Goal: Task Accomplishment & Management: Manage account settings

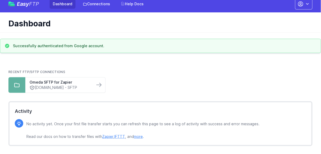
scroll to position [7, 0]
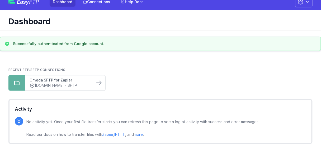
click at [46, 81] on link "Omeda SFTP for Zapier" at bounding box center [60, 80] width 61 height 5
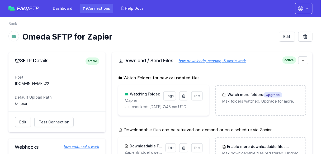
click at [98, 8] on link "Connections" at bounding box center [97, 8] width 34 height 9
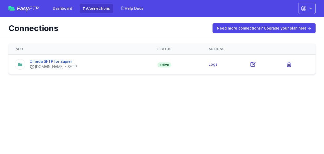
click at [20, 63] on icon at bounding box center [20, 64] width 4 height 3
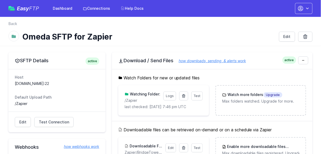
click at [13, 36] on icon at bounding box center [14, 36] width 4 height 3
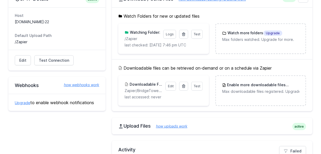
scroll to position [40, 0]
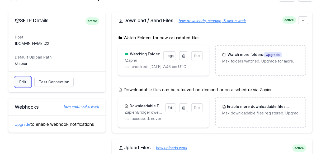
click at [21, 83] on link "Edit" at bounding box center [23, 82] width 16 height 10
